Goal: Information Seeking & Learning: Check status

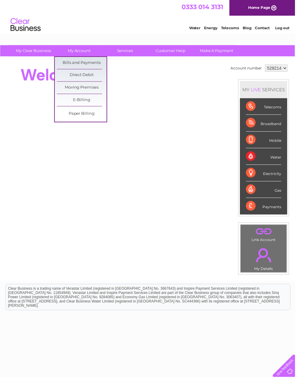
click at [94, 66] on link "Bills and Payments" at bounding box center [83, 64] width 50 height 12
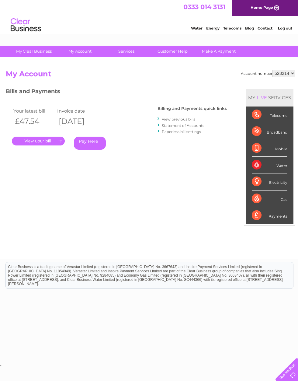
click at [43, 137] on link "." at bounding box center [38, 141] width 53 height 9
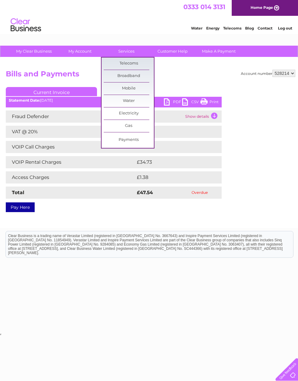
click at [142, 77] on link "Broadband" at bounding box center [129, 76] width 50 height 12
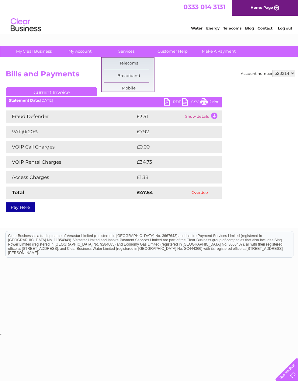
click at [269, 190] on div "Account number 528214 Bills and Payments Current Invoice PDF CSV Print" at bounding box center [151, 140] width 290 height 140
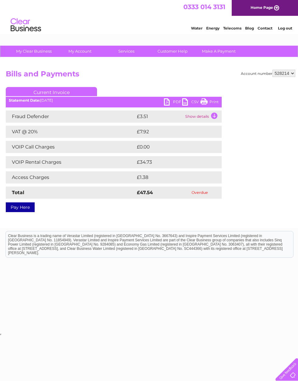
click at [270, 24] on div "Water Energy Telecoms Blog Contact Log out" at bounding box center [238, 25] width 119 height 12
click at [264, 26] on link "Contact" at bounding box center [265, 28] width 15 height 5
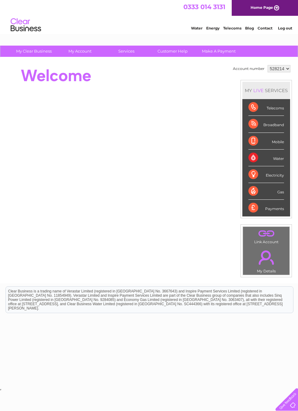
click at [272, 109] on div "Telecoms" at bounding box center [267, 107] width 36 height 17
click at [267, 104] on div "Telecoms" at bounding box center [267, 107] width 36 height 17
click at [176, 49] on link "Customer Help" at bounding box center [173, 51] width 50 height 11
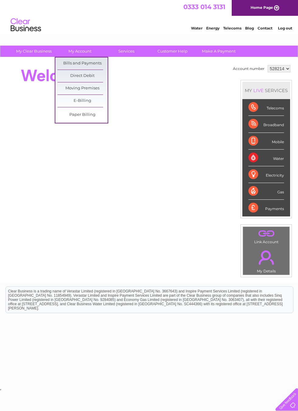
click at [92, 58] on link "Bills and Payments" at bounding box center [83, 64] width 50 height 12
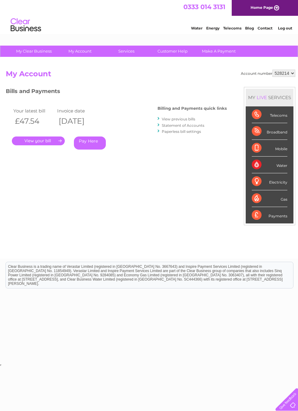
click at [199, 123] on link "Statement of Accounts" at bounding box center [183, 125] width 43 height 5
click at [44, 139] on link "." at bounding box center [38, 141] width 53 height 9
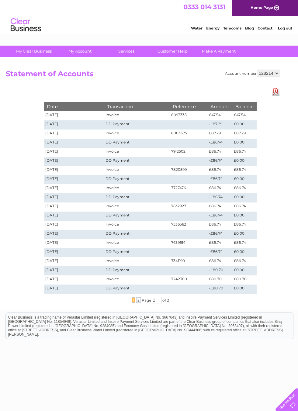
click at [186, 112] on td "8093335" at bounding box center [189, 115] width 38 height 9
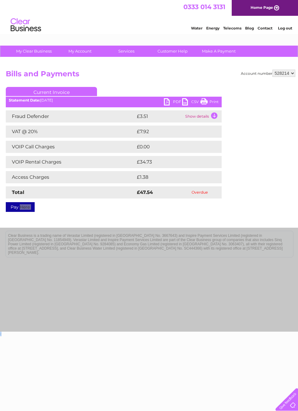
click at [248, 28] on link "Blog" at bounding box center [249, 28] width 9 height 5
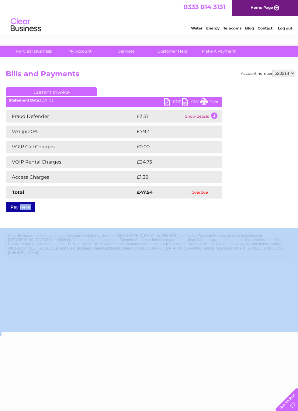
click at [173, 54] on link "Customer Help" at bounding box center [173, 51] width 50 height 11
